Goal: Information Seeking & Learning: Check status

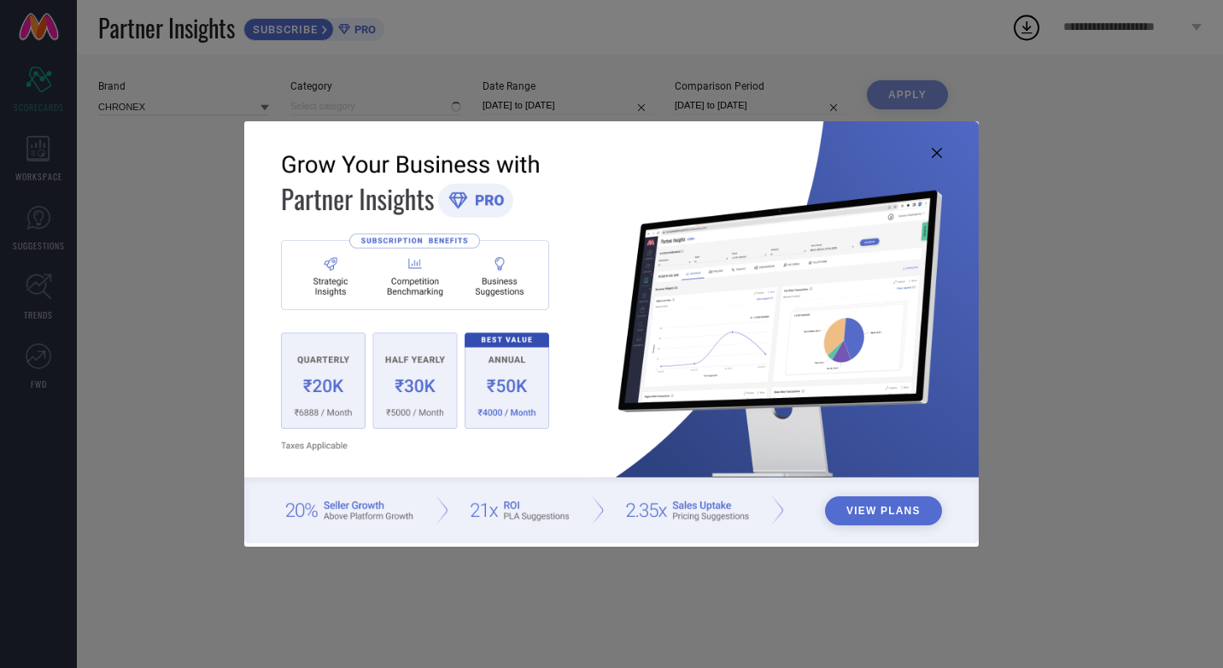
type input "All"
click at [937, 153] on icon at bounding box center [937, 153] width 10 height 10
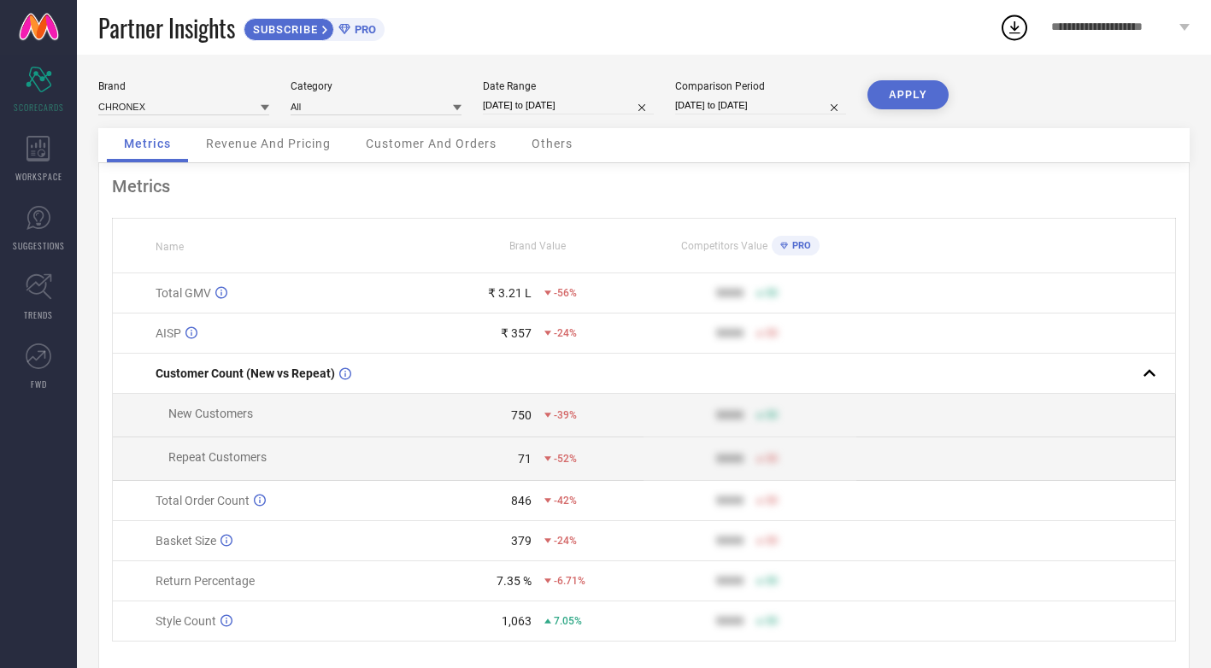
click at [247, 154] on div "Revenue And Pricing" at bounding box center [268, 145] width 159 height 34
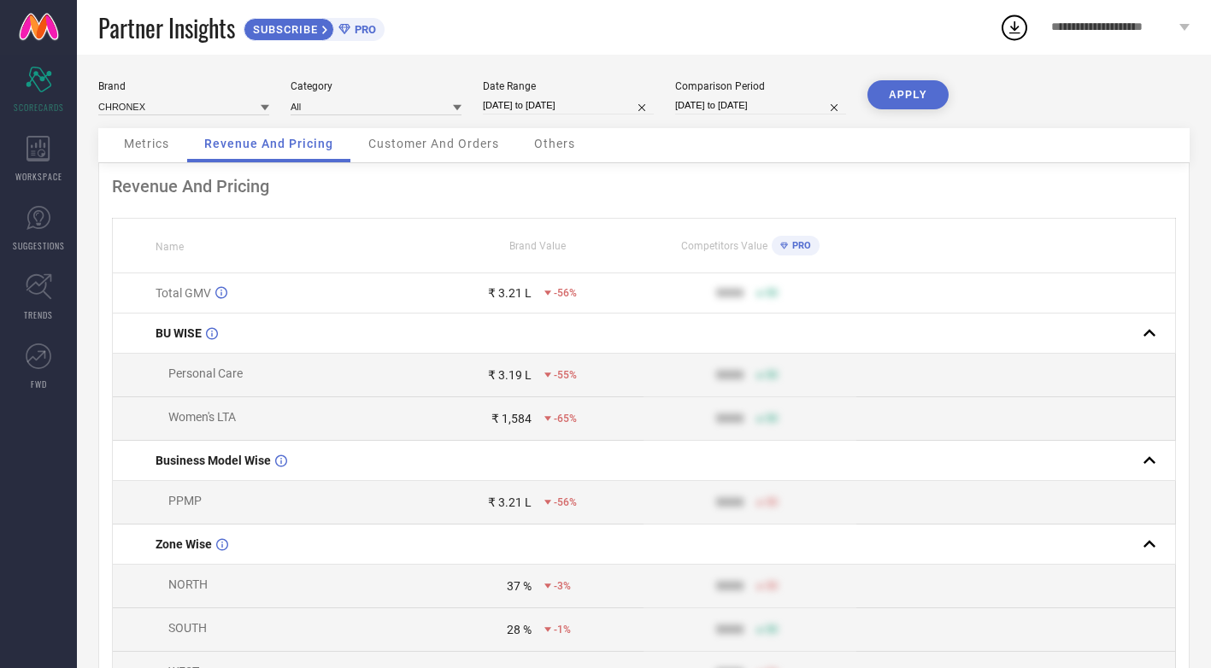
click at [536, 142] on span "Others" at bounding box center [554, 144] width 41 height 14
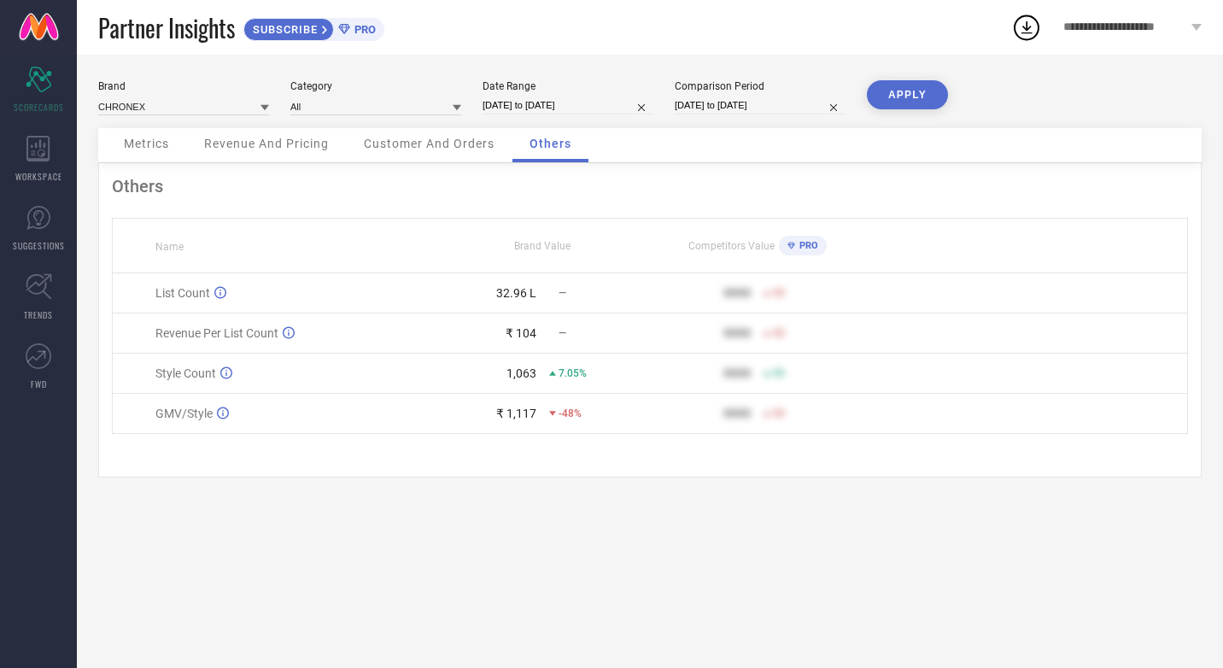
click at [422, 140] on span "Customer And Orders" at bounding box center [429, 144] width 131 height 14
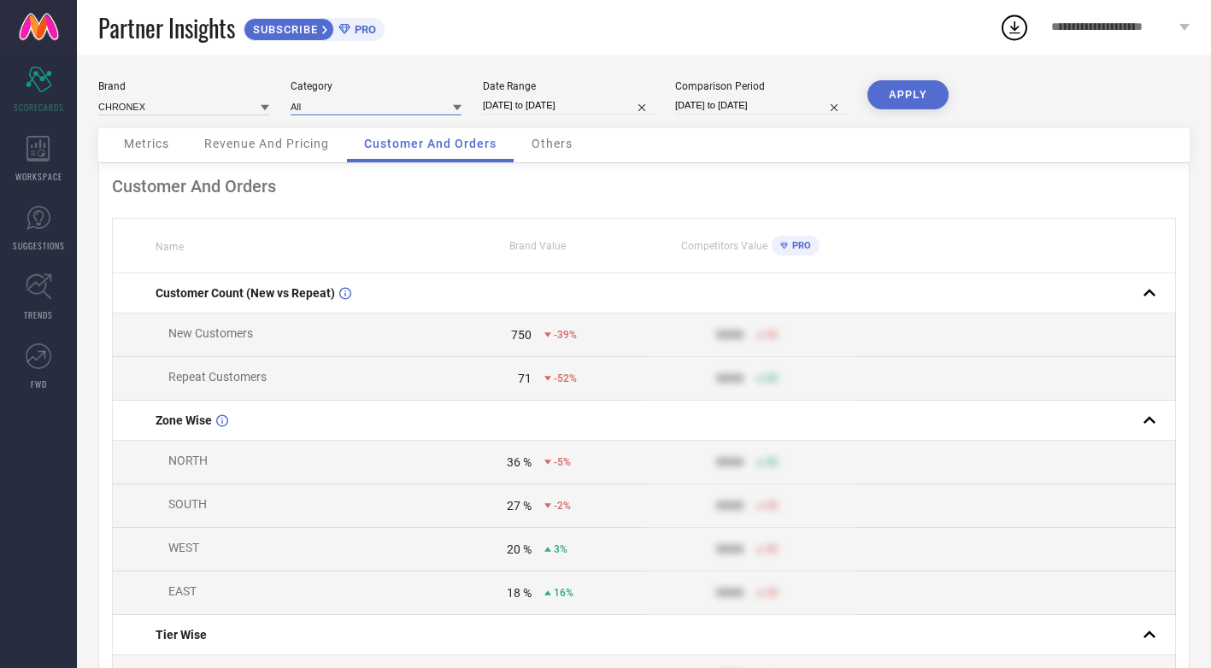
click at [437, 108] on input at bounding box center [375, 106] width 171 height 18
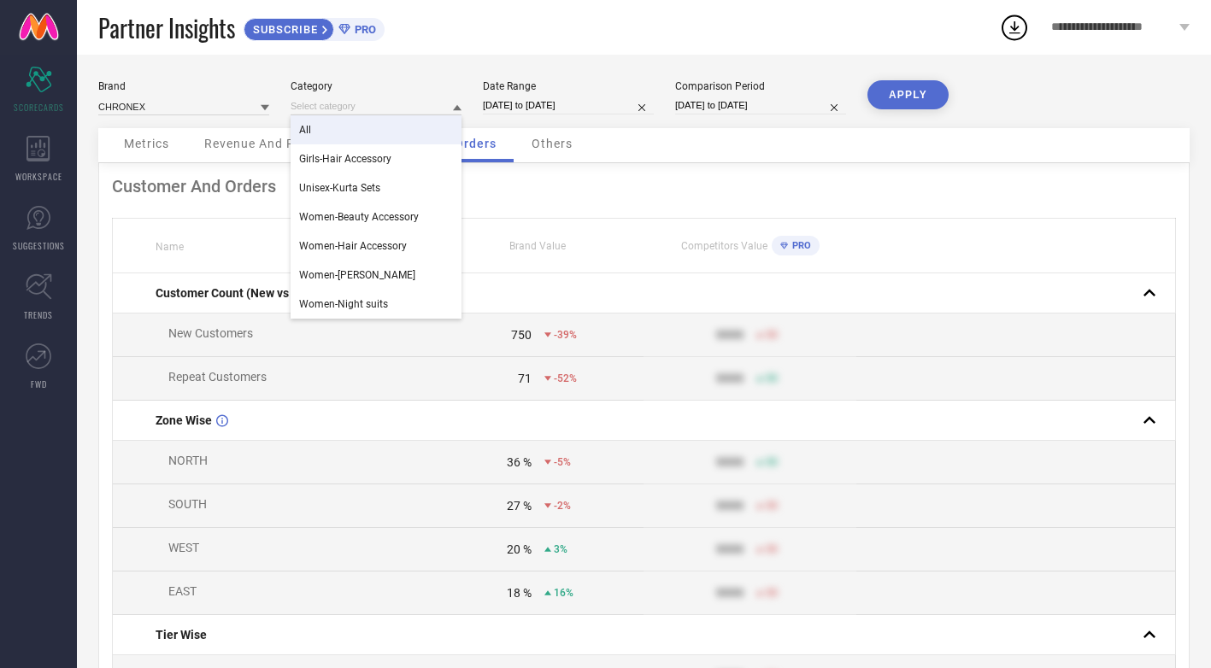
click at [344, 126] on div "All" at bounding box center [375, 129] width 171 height 29
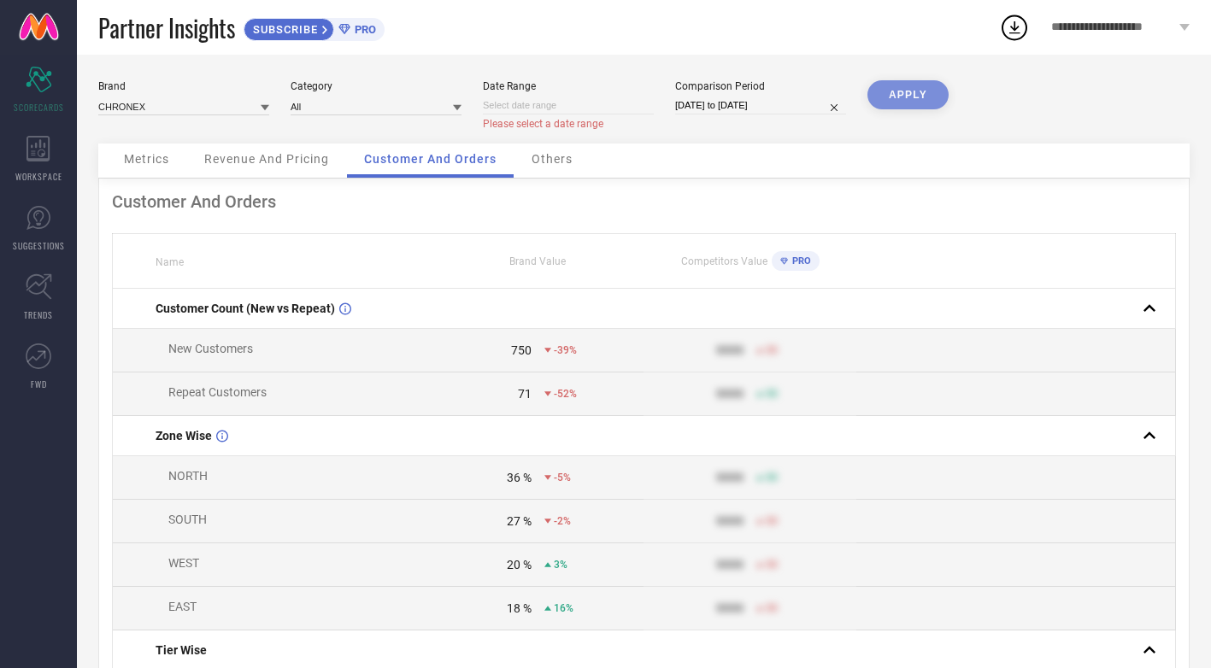
click at [560, 106] on input at bounding box center [568, 106] width 171 height 18
select select "7"
select select "2025"
select select "8"
select select "2025"
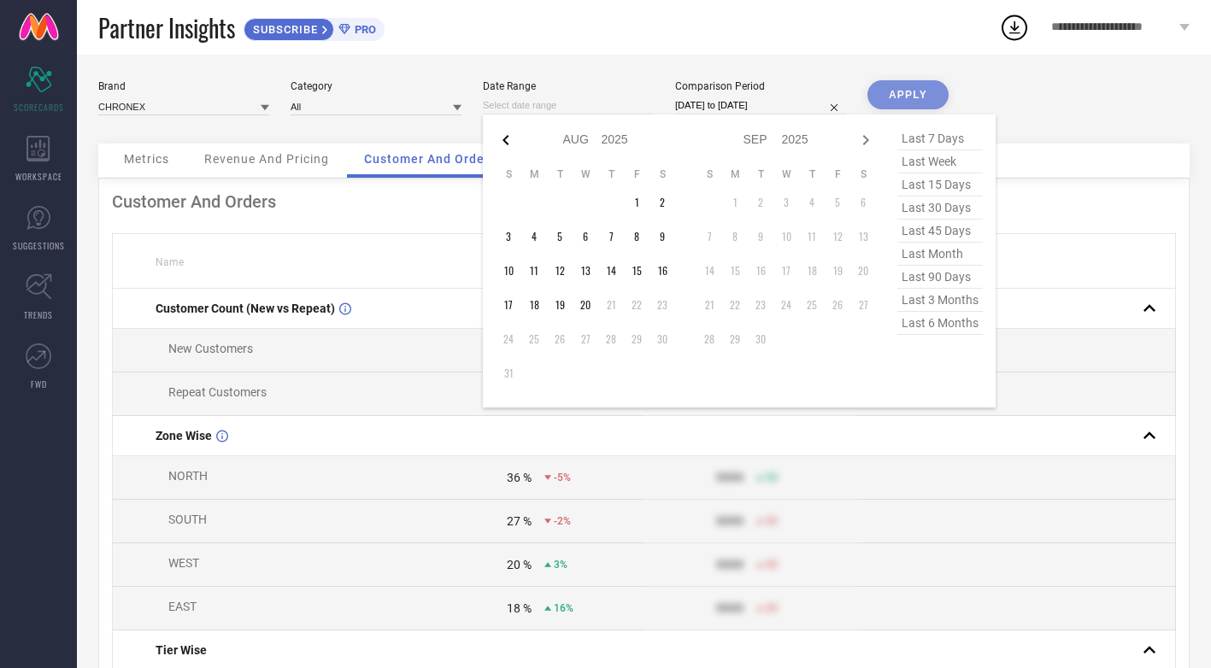
click at [506, 142] on icon at bounding box center [505, 140] width 6 height 10
select select "6"
select select "2025"
select select "7"
select select "2025"
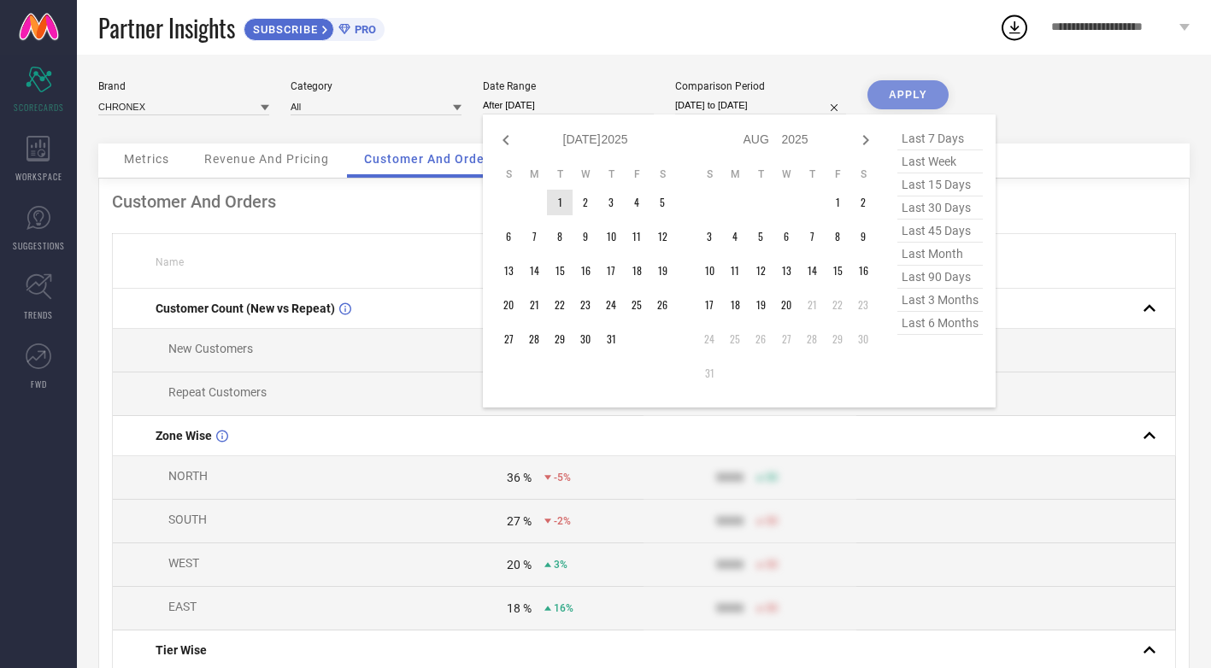
click at [559, 199] on td "1" at bounding box center [560, 203] width 26 height 26
type input "[DATE] to [DATE]"
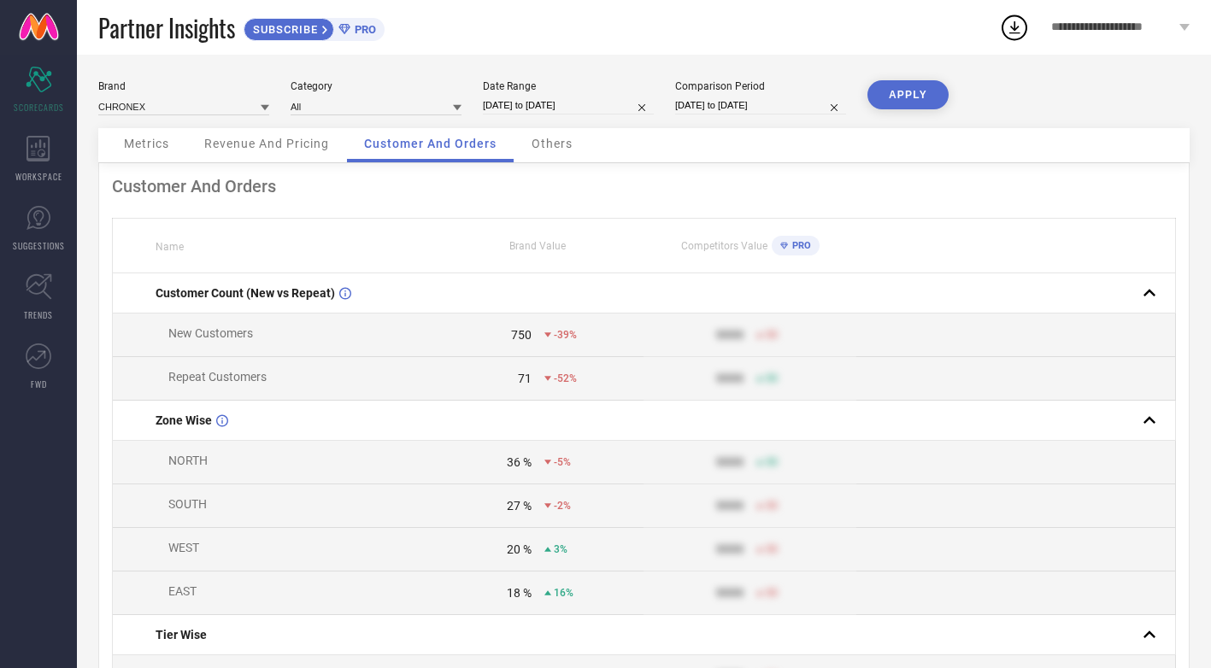
click at [705, 103] on input "[DATE] to [DATE]" at bounding box center [760, 106] width 171 height 18
select select "6"
select select "2024"
select select "7"
select select "2024"
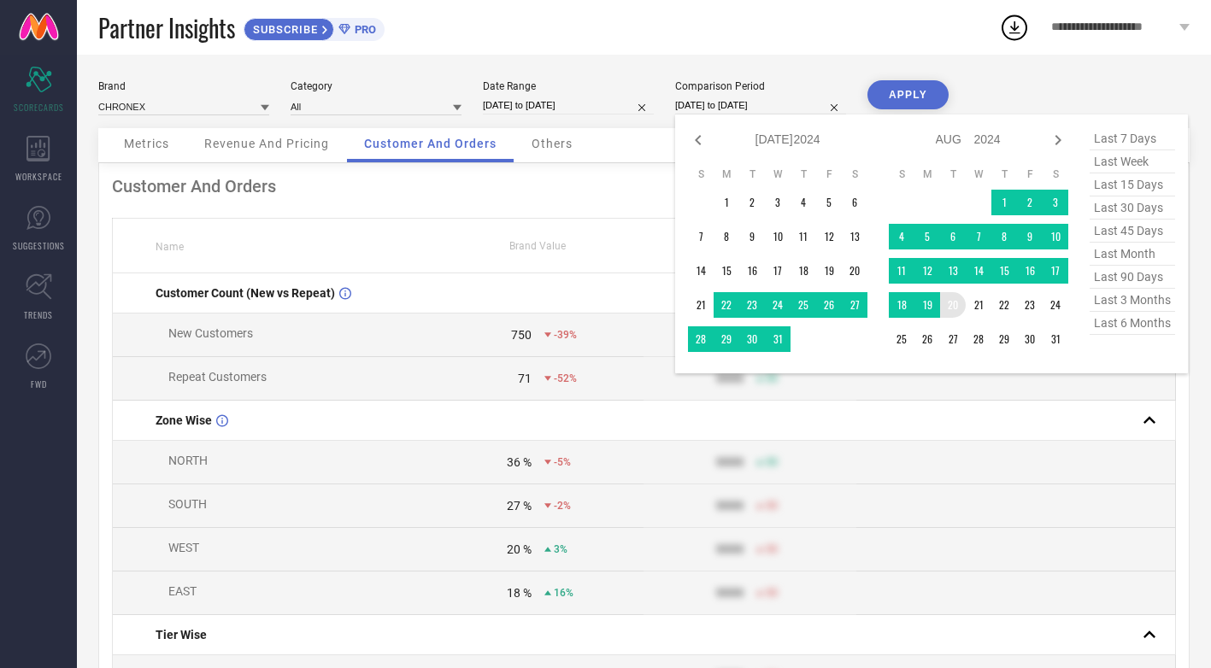
type input "After [DATE]"
click at [955, 307] on td "20" at bounding box center [953, 305] width 26 height 26
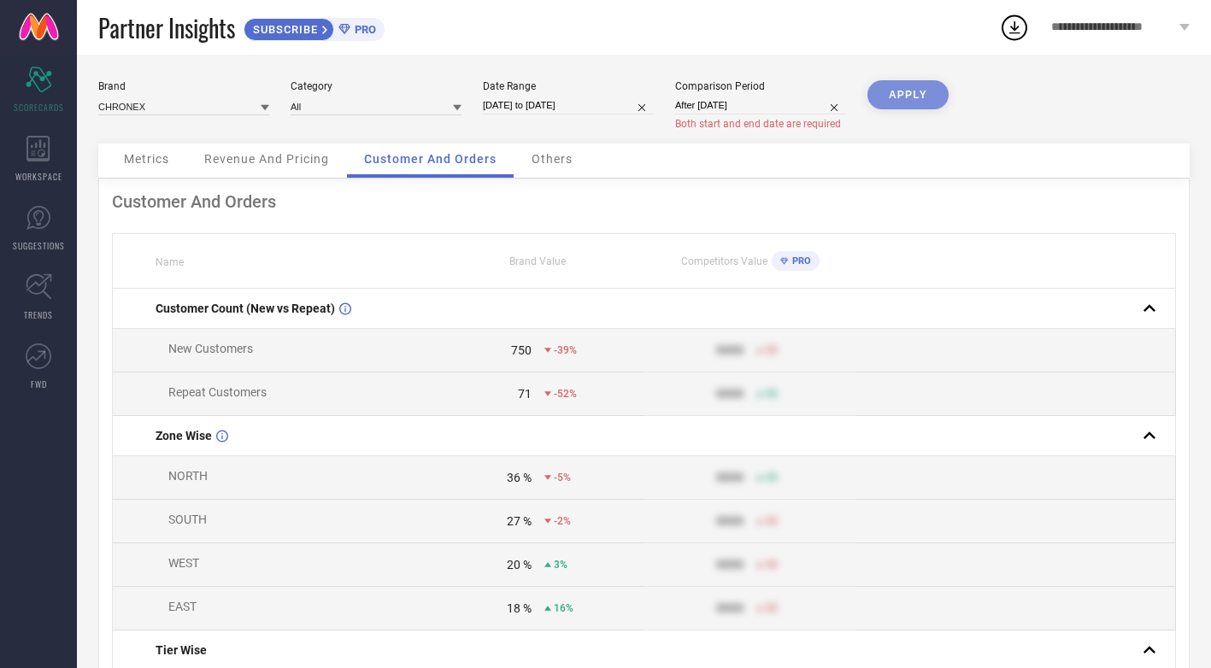
click at [909, 97] on div "APPLY" at bounding box center [907, 111] width 81 height 63
click at [894, 95] on div "APPLY" at bounding box center [907, 111] width 81 height 63
select select "7"
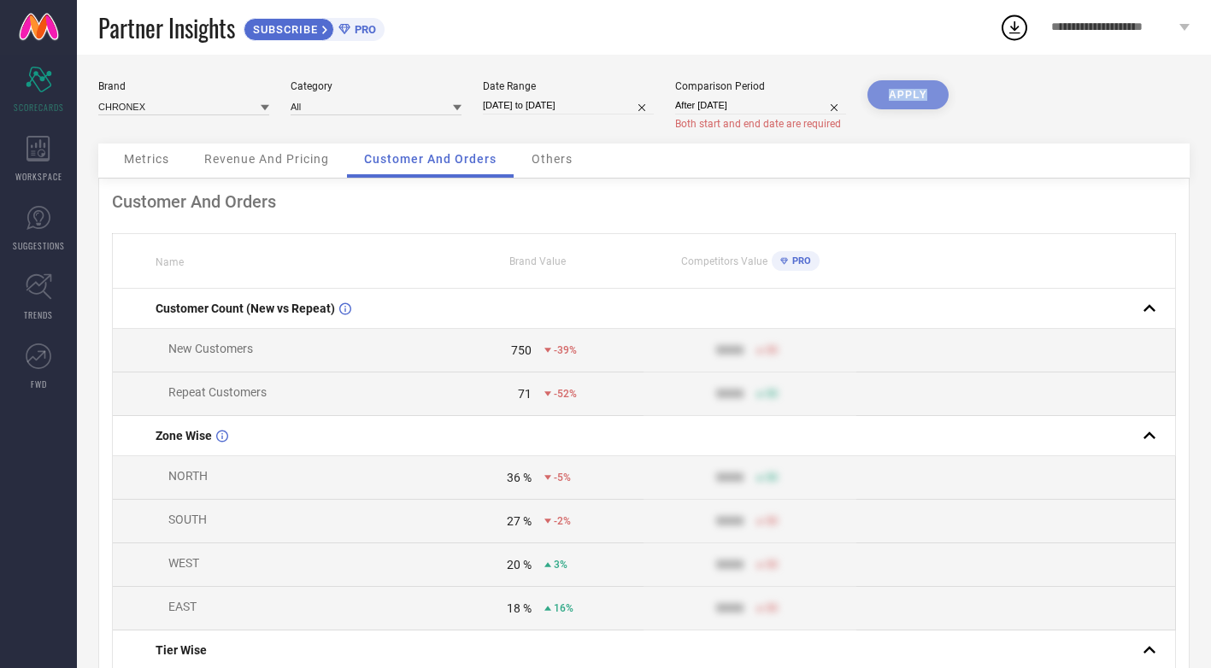
select select "2024"
select select "8"
select select "2024"
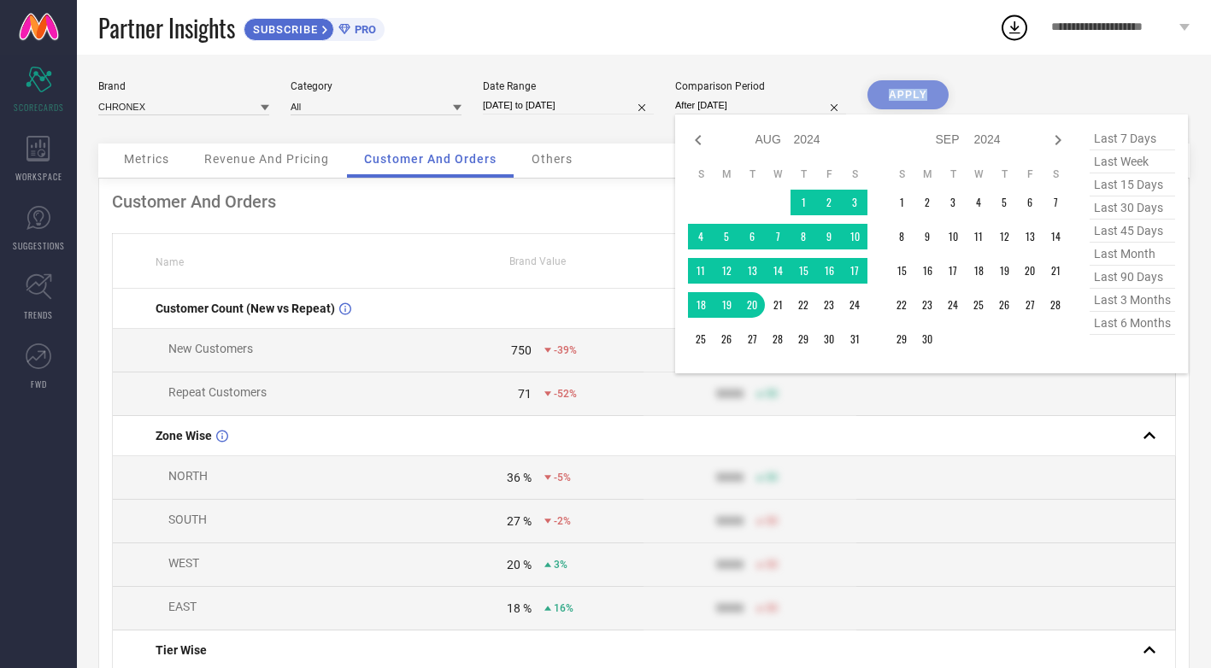
click at [760, 101] on input "After [DATE]" at bounding box center [760, 106] width 171 height 18
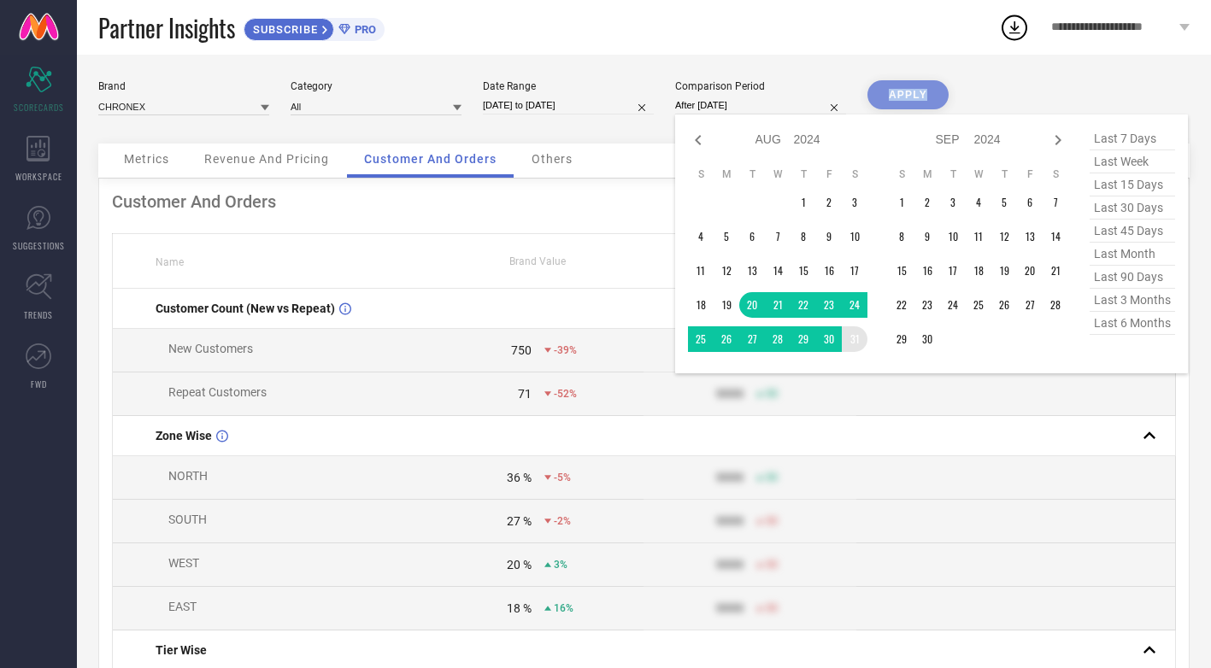
type input "[DATE] to [DATE]"
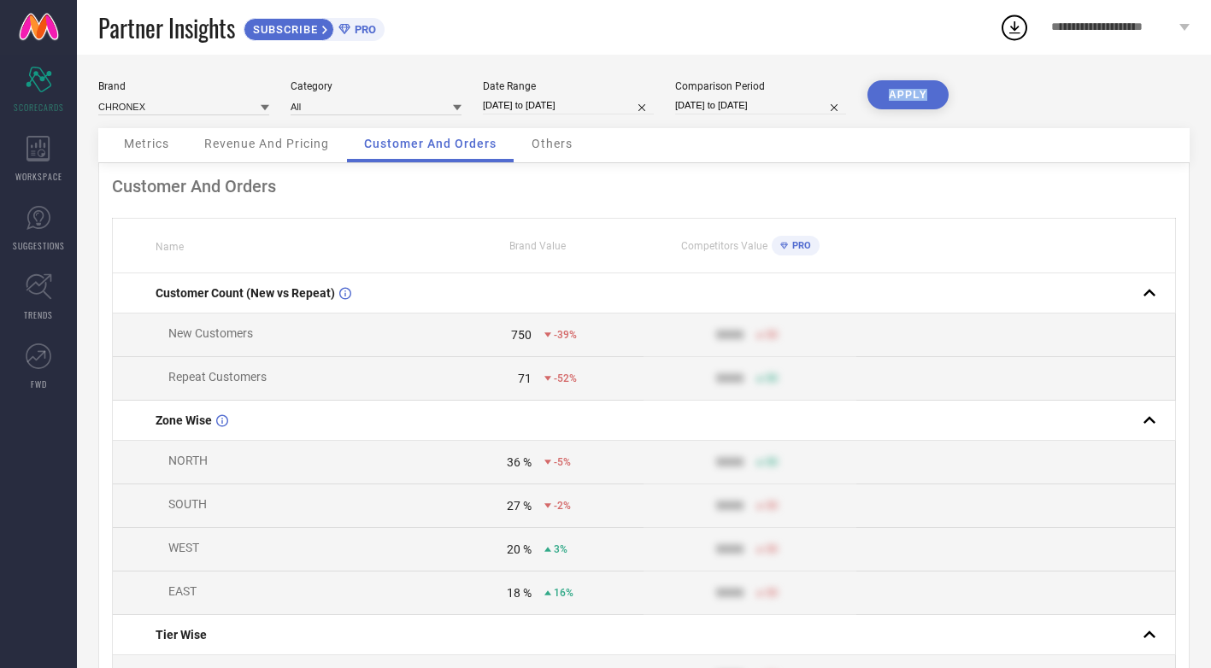
click at [914, 96] on button "APPLY" at bounding box center [907, 94] width 81 height 29
